Goal: Information Seeking & Learning: Understand process/instructions

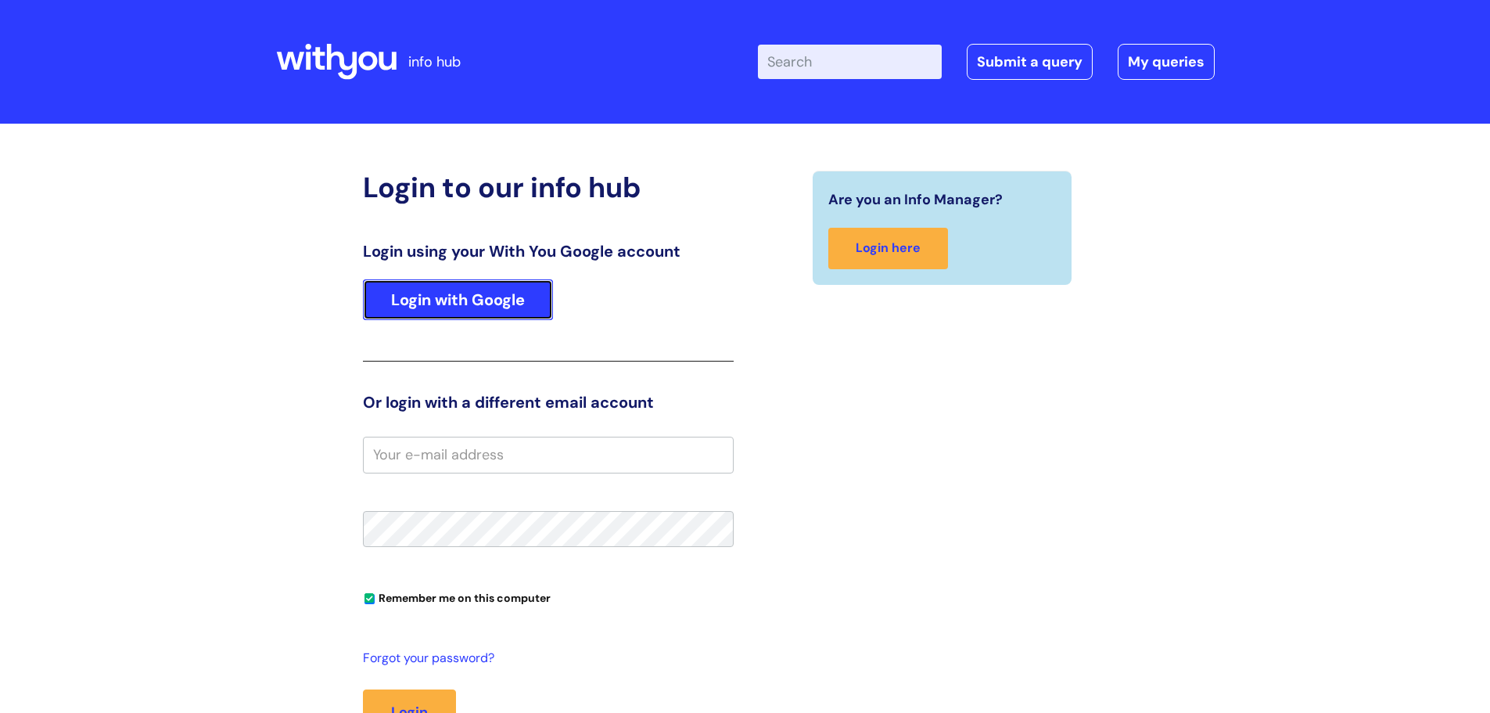
click at [408, 294] on link "Login with Google" at bounding box center [458, 299] width 190 height 41
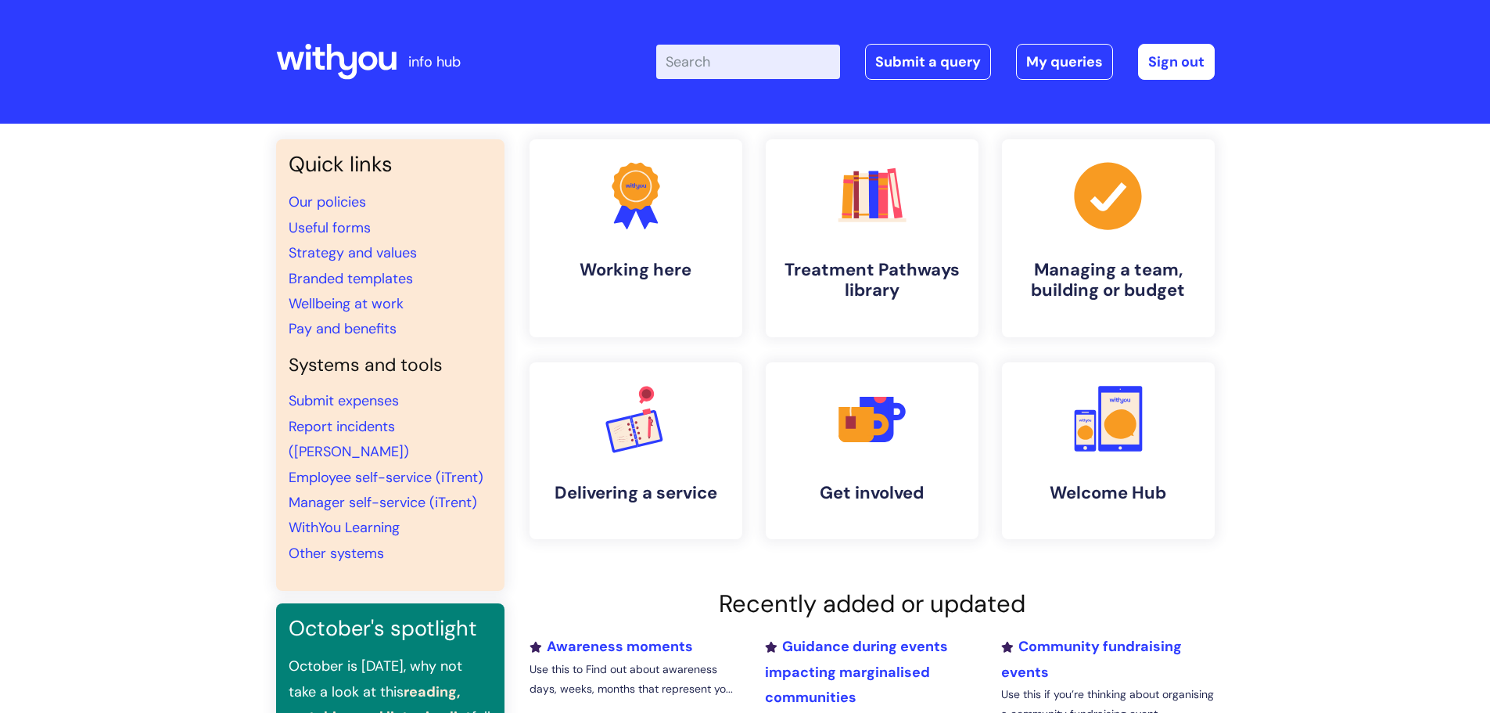
click at [782, 67] on input "Enter your search term here..." at bounding box center [748, 62] width 184 height 34
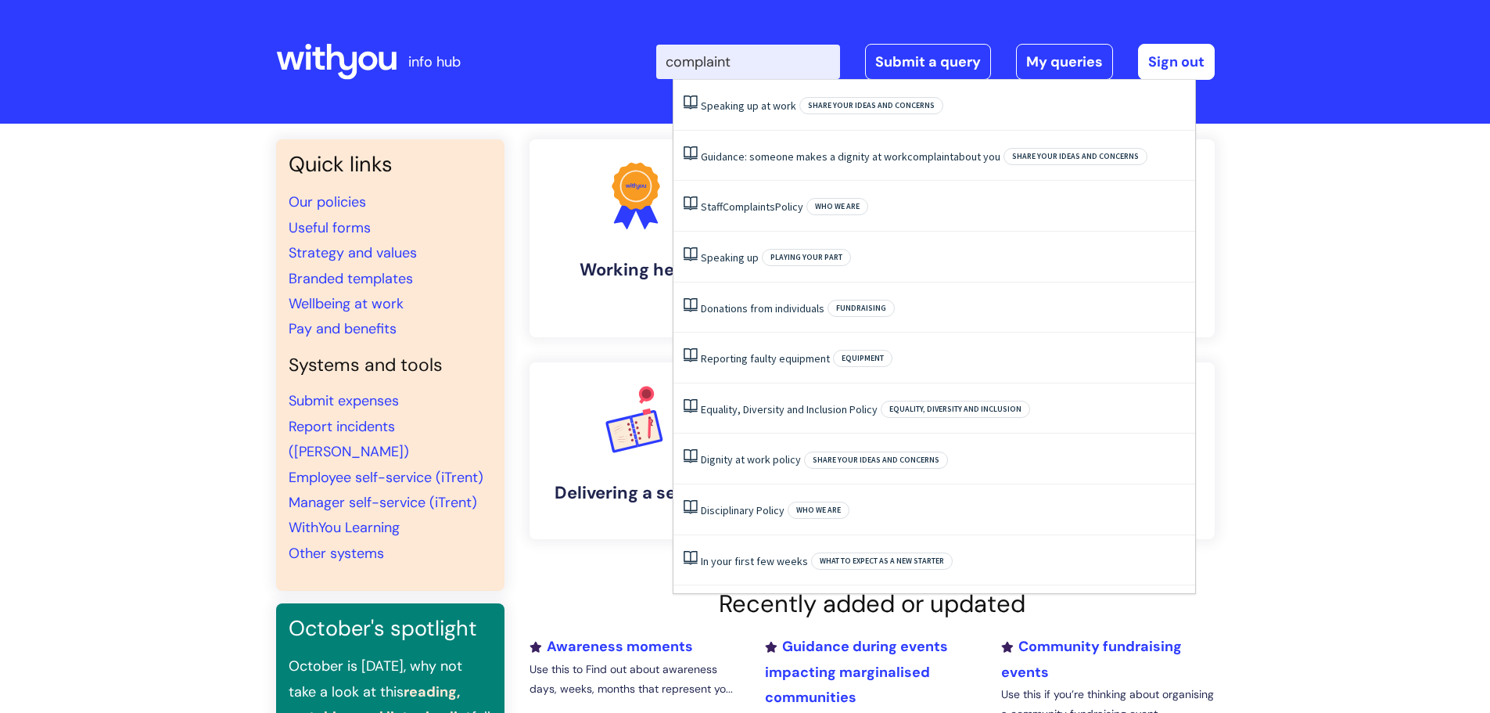
type input "complaint"
click button "Search" at bounding box center [0, 0] width 0 height 0
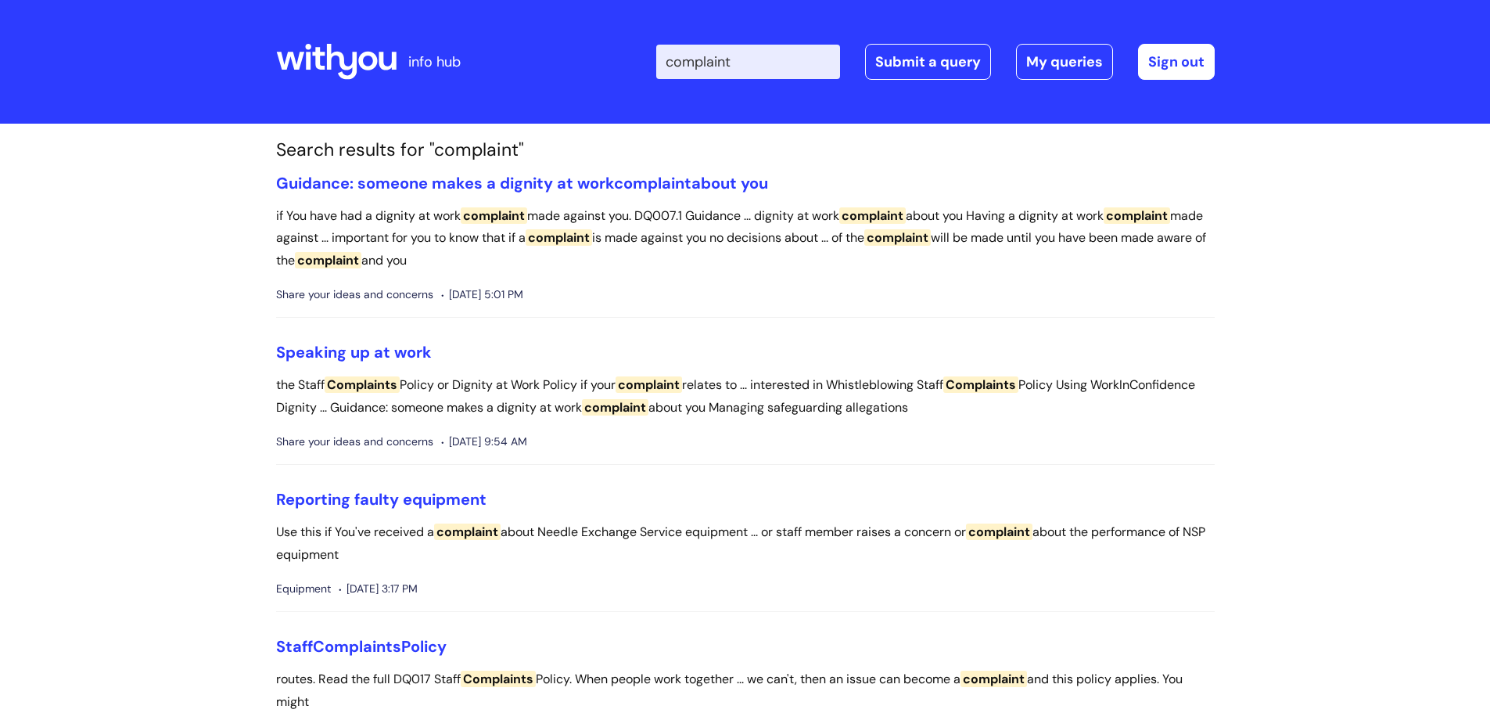
scroll to position [78, 0]
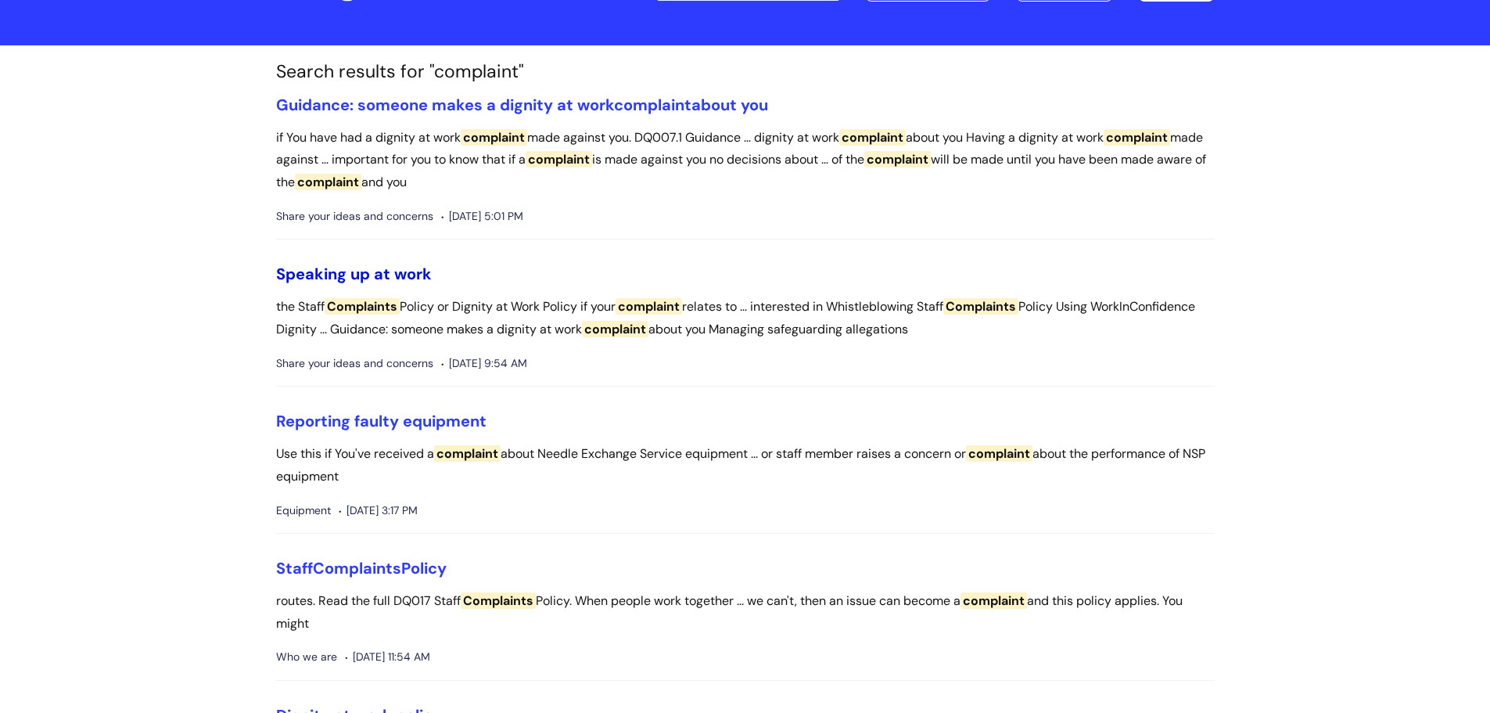
click at [361, 271] on link "Speaking up at work" at bounding box center [354, 274] width 156 height 20
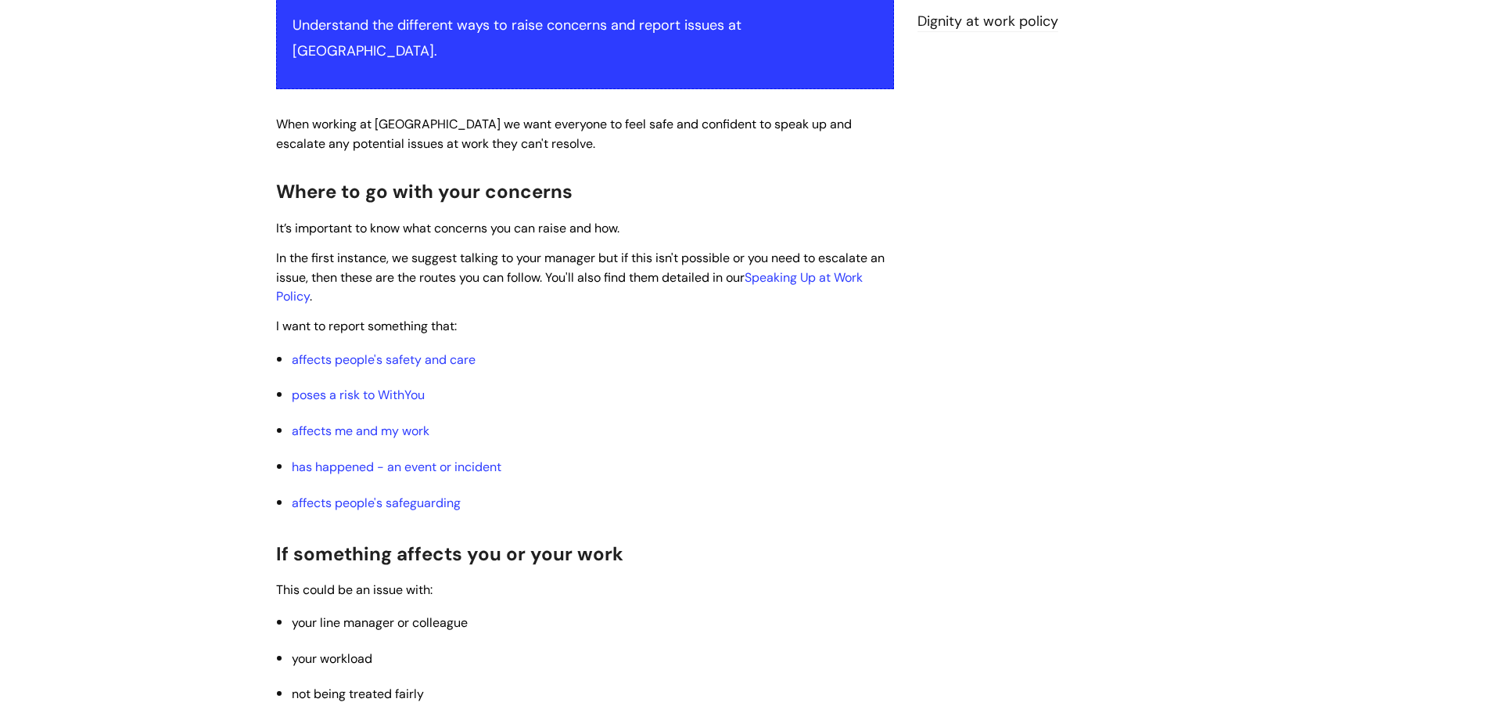
scroll to position [391, 0]
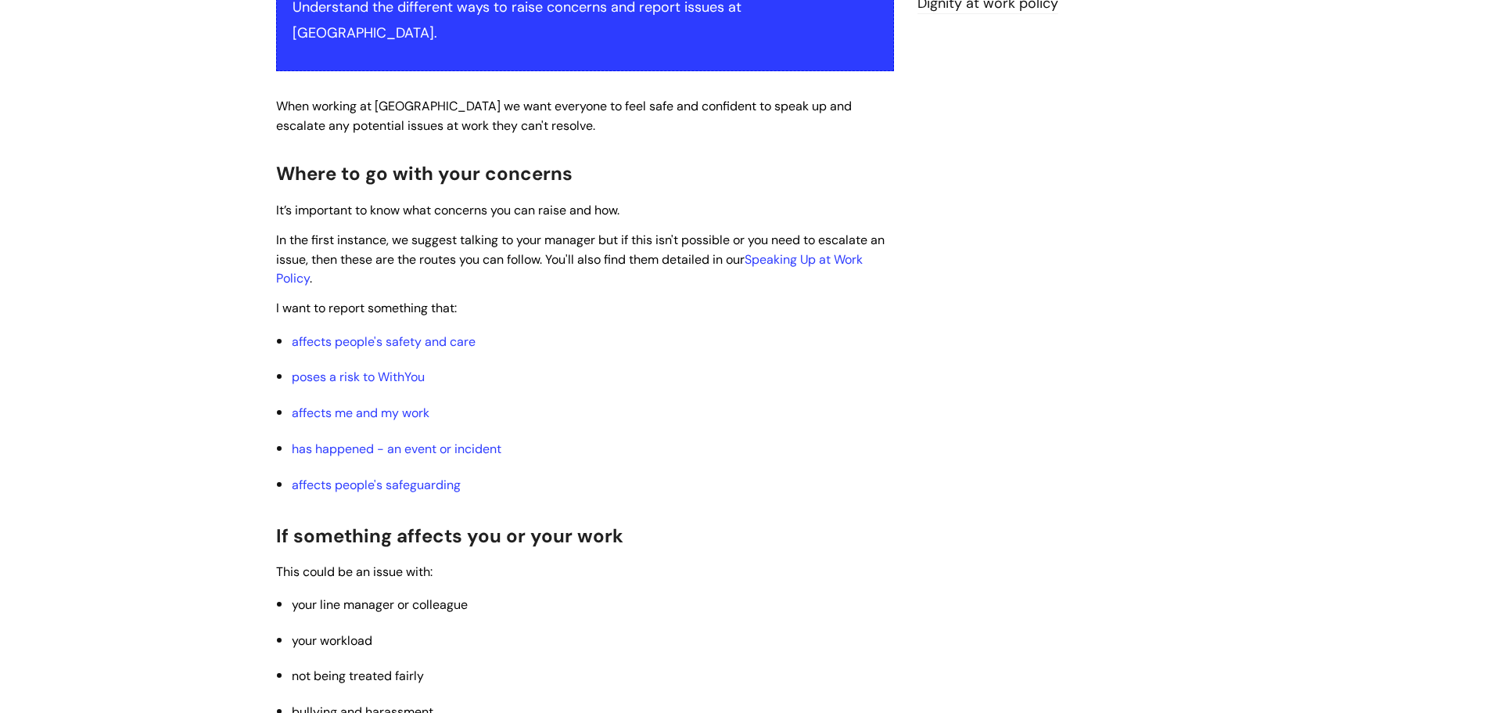
click at [410, 400] on li "affects me and my work" at bounding box center [593, 412] width 602 height 25
click at [413, 404] on link "affects me and my work" at bounding box center [361, 412] width 138 height 16
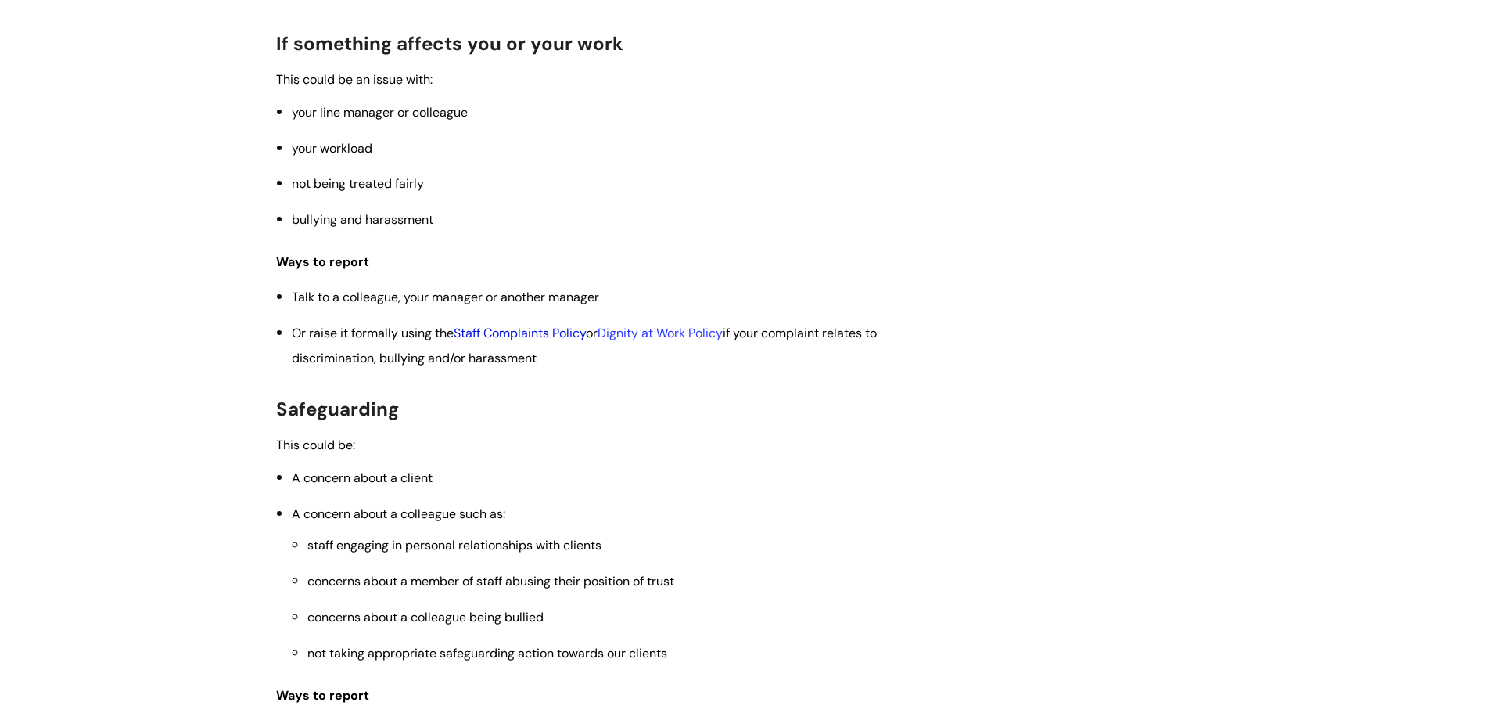
click at [575, 325] on link "Staff Complaints Policy" at bounding box center [520, 333] width 132 height 16
